Goal: Information Seeking & Learning: Learn about a topic

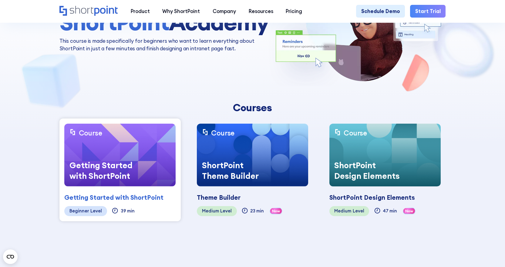
scroll to position [91, 0]
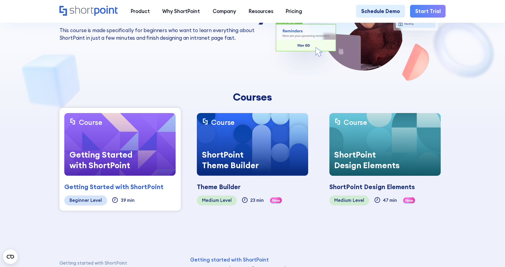
click at [112, 137] on img at bounding box center [119, 144] width 111 height 63
click at [109, 138] on img at bounding box center [119, 144] width 111 height 63
click at [119, 82] on div "ShortPoint Academy This course is made specifically for beginners who want to l…" at bounding box center [252, 93] width 386 height 266
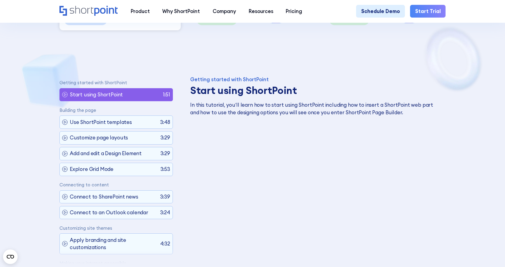
scroll to position [303, 0]
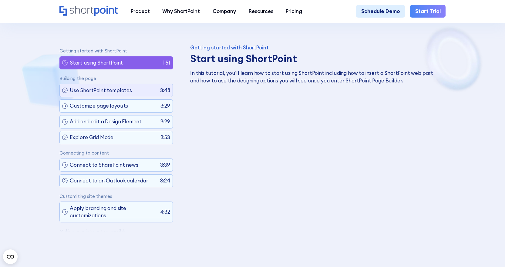
click at [93, 92] on p "Use ShortPoint templates" at bounding box center [101, 91] width 62 height 8
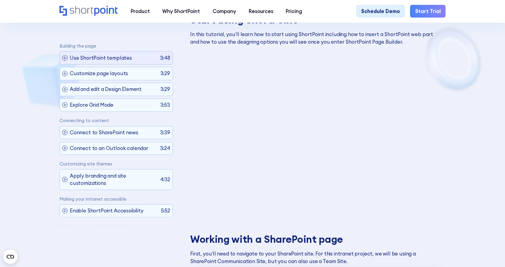
scroll to position [29, 0]
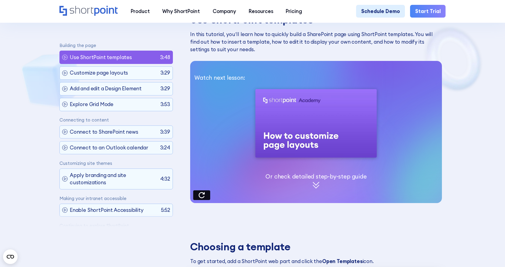
click at [93, 76] on p "Customize page layouts" at bounding box center [99, 73] width 58 height 8
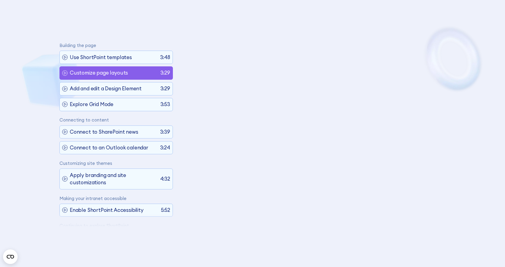
scroll to position [45, 0]
